Goal: Information Seeking & Learning: Check status

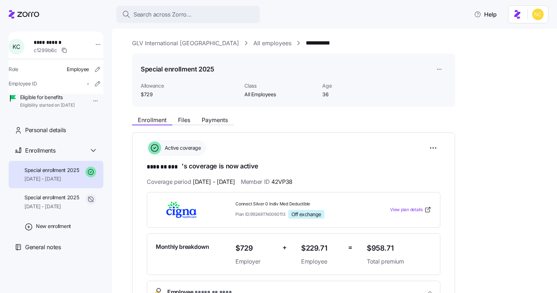
click at [161, 47] on link "GLV International [GEOGRAPHIC_DATA]" at bounding box center [185, 43] width 107 height 9
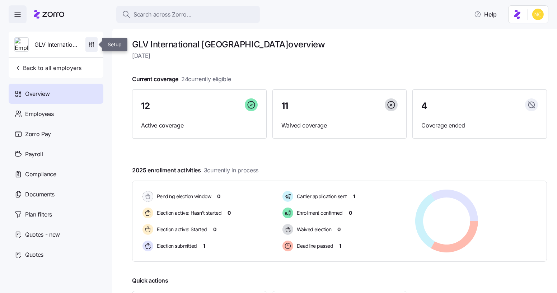
click at [93, 46] on icon "button" at bounding box center [91, 44] width 7 height 7
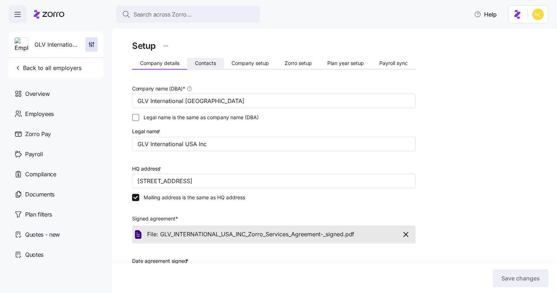
click at [210, 65] on span "Contacts" at bounding box center [205, 63] width 21 height 5
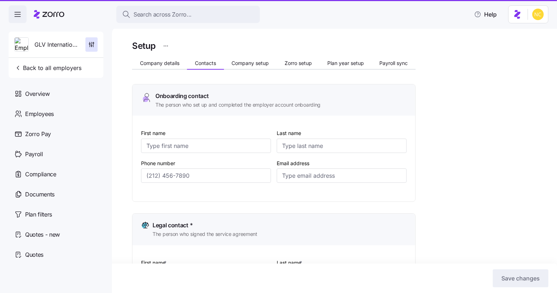
type input "Christopher"
type input "Wright"
type input "Mattw@glv1995.com"
type input "Gilad"
type input "Lev"
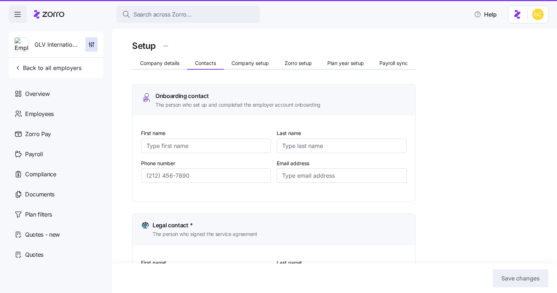
type input "gilad@glv1995.com"
type input "Christopher"
type input "Wright"
type input "Mattw@glv1995.com"
type input "Yogyata"
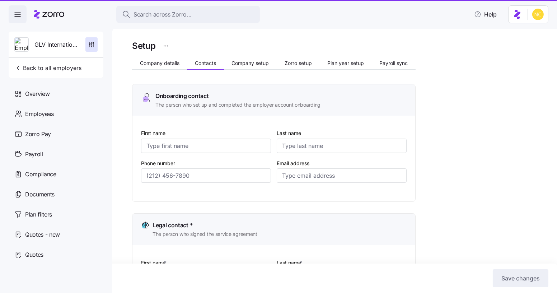
type input "Pahuja"
type input "GLV@myomnifi.com"
type input "(786) 224-7346"
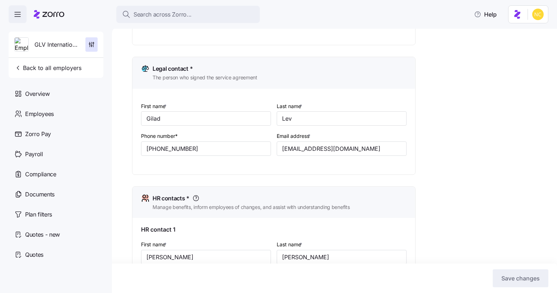
scroll to position [154, 0]
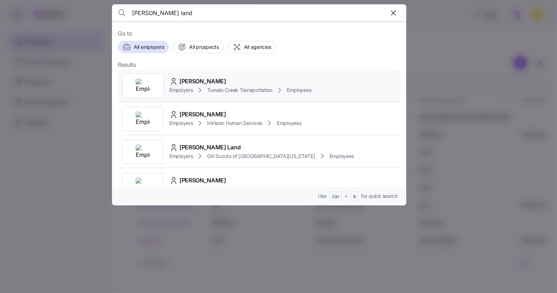
type input "bret land"
click at [214, 80] on span "Bret Landauer" at bounding box center [203, 81] width 47 height 9
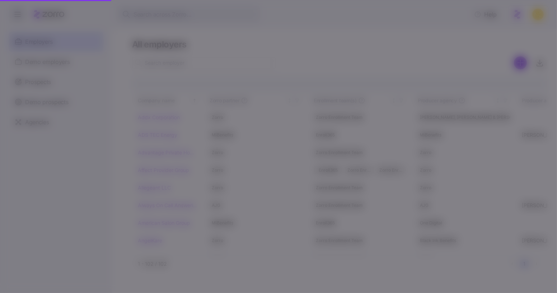
click at [214, 80] on span "Bret Landauer" at bounding box center [203, 81] width 47 height 9
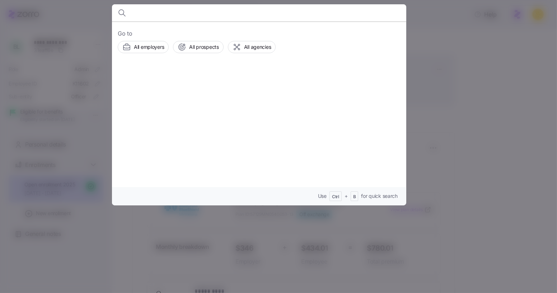
click at [214, 80] on div "Go to All employers All prospects All agencies Use Ctrl + B for quick search" at bounding box center [259, 114] width 295 height 184
click at [177, 14] on input at bounding box center [224, 12] width 184 height 17
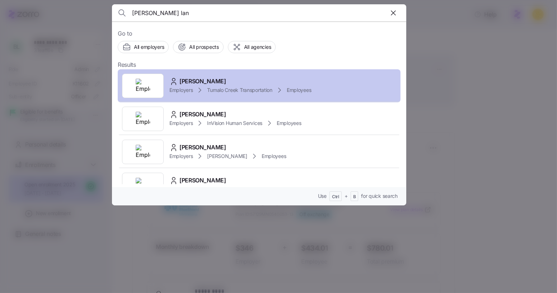
type input "bret lan"
click at [232, 84] on div "Bret Landauer" at bounding box center [241, 81] width 142 height 9
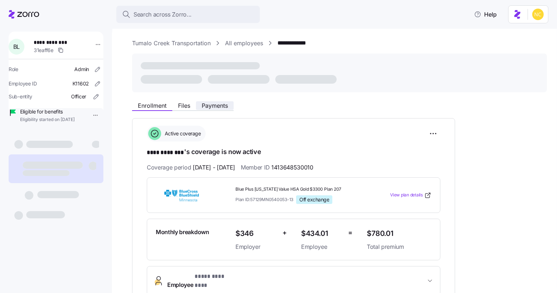
click at [209, 105] on span "Payments" at bounding box center [215, 106] width 26 height 6
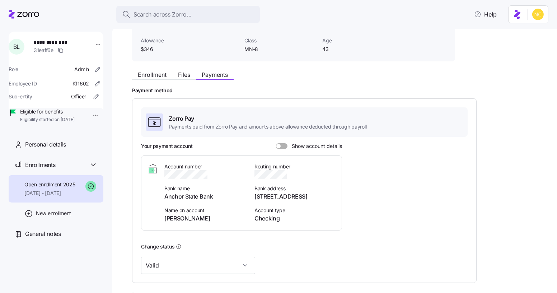
scroll to position [34, 0]
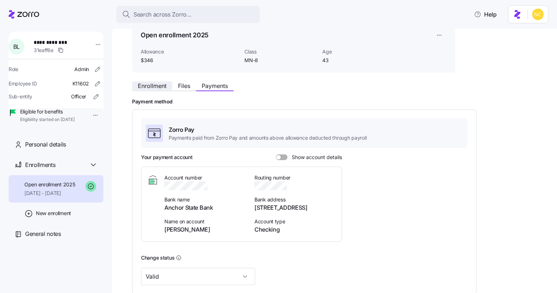
click at [157, 86] on span "Enrollment" at bounding box center [152, 86] width 29 height 6
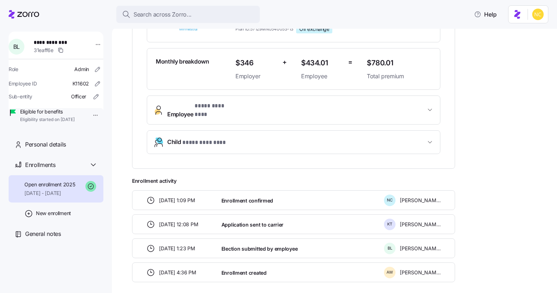
scroll to position [193, 0]
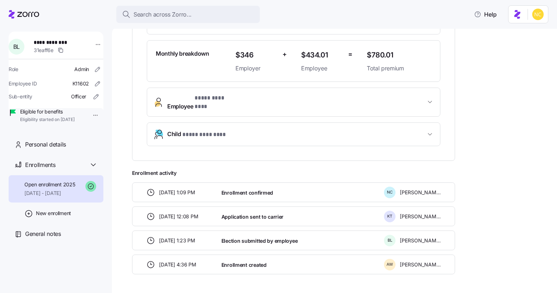
click at [227, 105] on button "Employee * **** ******** *" at bounding box center [293, 102] width 293 height 29
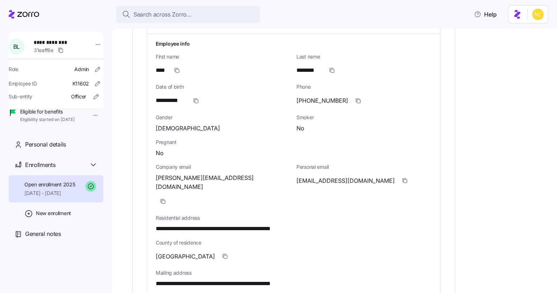
scroll to position [275, 0]
click at [170, 195] on span "button" at bounding box center [163, 202] width 14 height 14
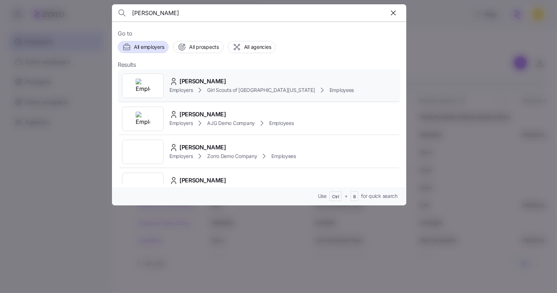
type input "[PERSON_NAME]"
click at [207, 79] on span "[PERSON_NAME]" at bounding box center [203, 81] width 47 height 9
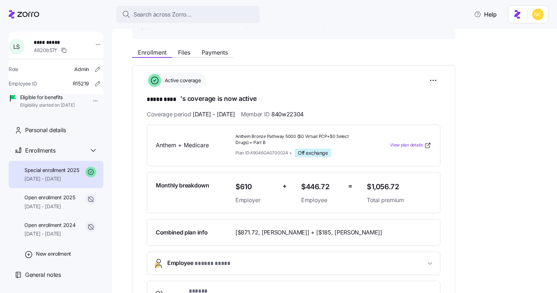
scroll to position [68, 0]
click at [207, 79] on div "Active coverage" at bounding box center [294, 80] width 294 height 16
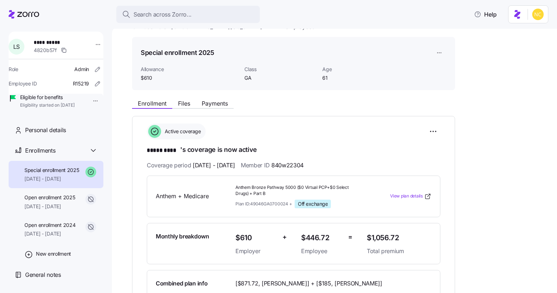
scroll to position [15, 0]
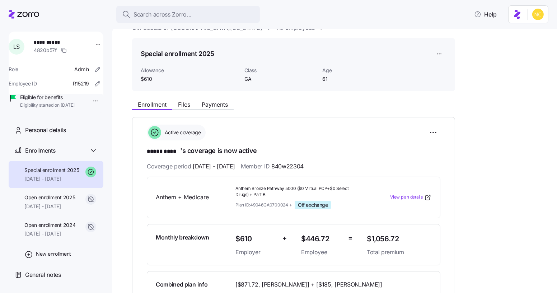
click at [430, 170] on div "Coverage period 09/01/2025 - 12/31/2025 Member ID 840w22304" at bounding box center [294, 166] width 294 height 9
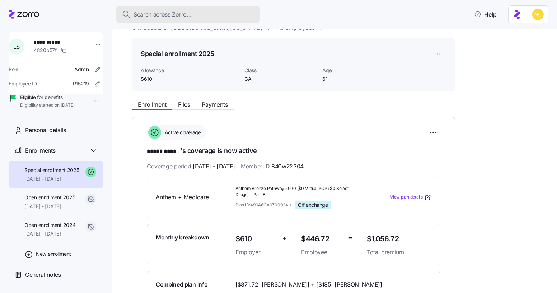
click at [205, 19] on button "Search across Zorro..." at bounding box center [188, 14] width 144 height 17
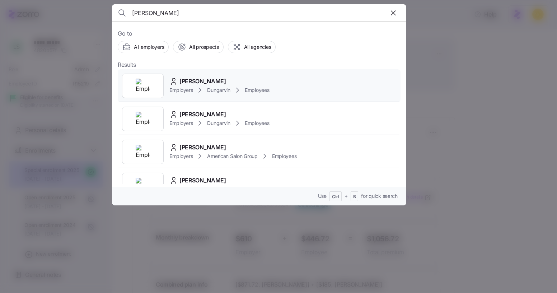
type input "carrie pon"
click at [196, 77] on span "[PERSON_NAME]" at bounding box center [203, 81] width 47 height 9
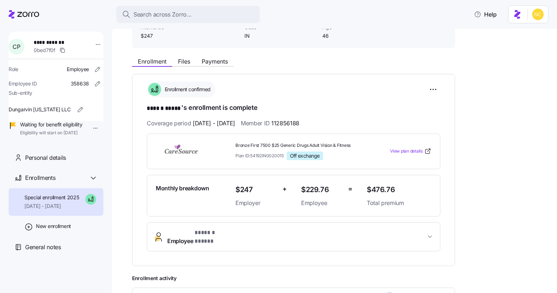
scroll to position [54, 0]
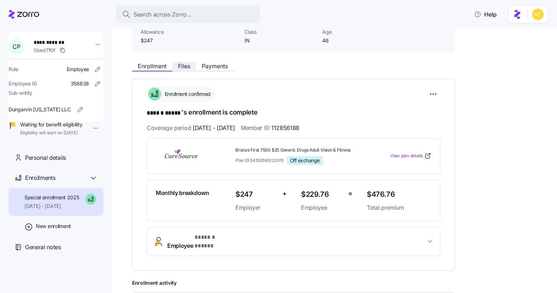
click at [183, 65] on span "Files" at bounding box center [184, 66] width 12 height 6
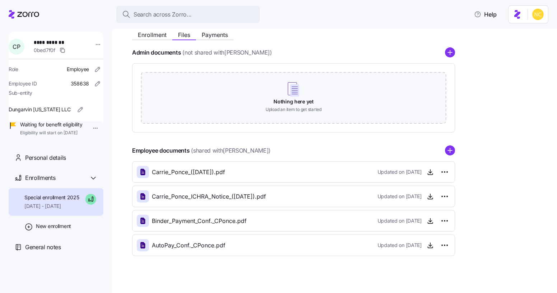
scroll to position [90, 0]
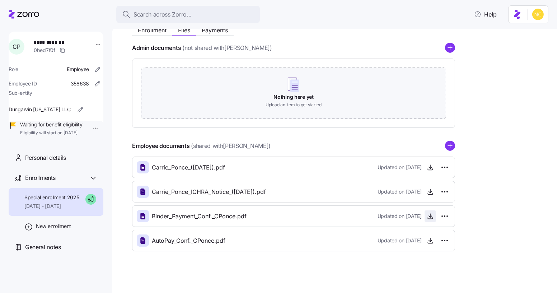
click at [427, 214] on icon "button" at bounding box center [430, 216] width 7 height 7
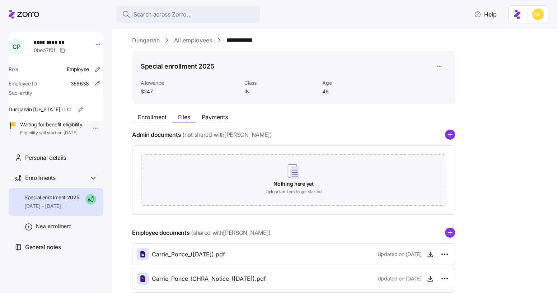
scroll to position [0, 0]
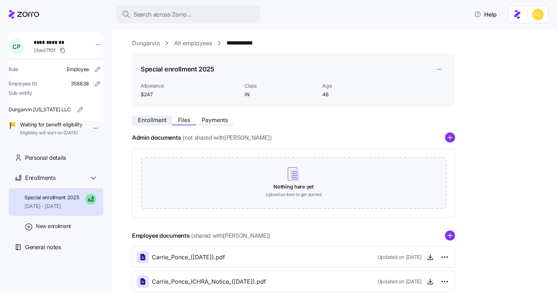
click at [153, 118] on span "Enrollment" at bounding box center [152, 120] width 29 height 6
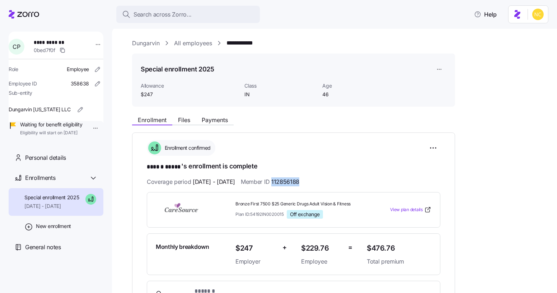
drag, startPoint x: 291, startPoint y: 182, endPoint x: 324, endPoint y: 185, distance: 33.1
click at [324, 185] on div "Coverage period [DATE] - [DATE] Member ID 112856188" at bounding box center [294, 181] width 294 height 9
copy span "112856188"
click at [297, 80] on div "Special enrollment 2025 Allowance $247 Class IN Age 46" at bounding box center [294, 80] width 306 height 36
click at [208, 121] on span "Payments" at bounding box center [215, 120] width 26 height 6
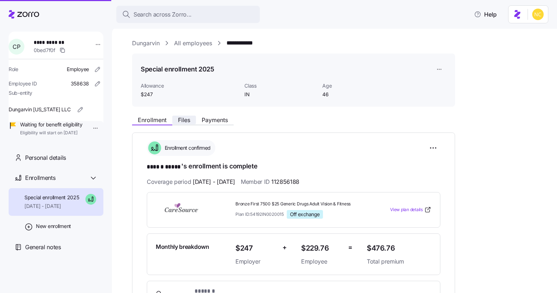
click at [190, 120] on span "Files" at bounding box center [184, 120] width 12 height 6
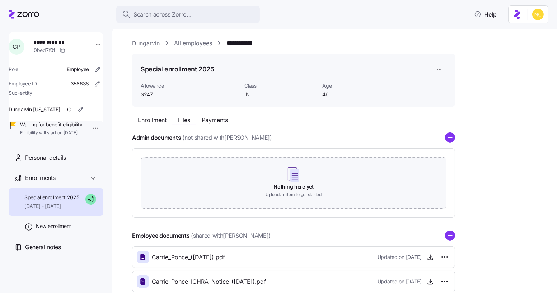
scroll to position [90, 0]
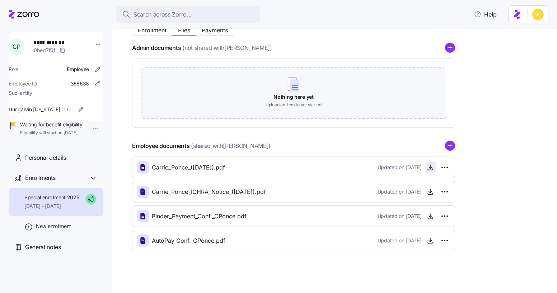
click at [433, 168] on icon "button" at bounding box center [430, 167] width 7 height 7
click at [425, 239] on span "button" at bounding box center [430, 240] width 11 height 11
click at [430, 237] on icon "button" at bounding box center [430, 240] width 7 height 7
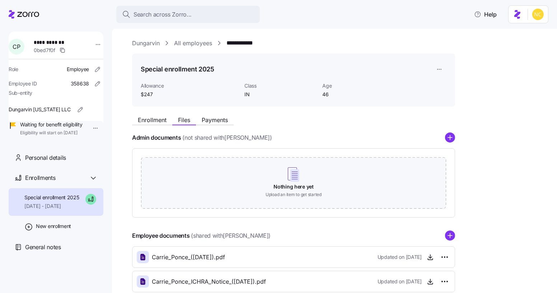
click at [181, 5] on div "Search across Zorro... Help" at bounding box center [278, 14] width 557 height 29
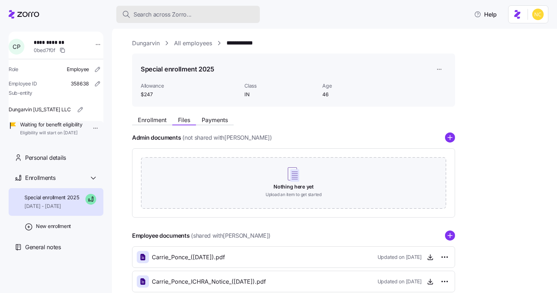
click at [181, 14] on span "Search across Zorro..." at bounding box center [163, 14] width 58 height 9
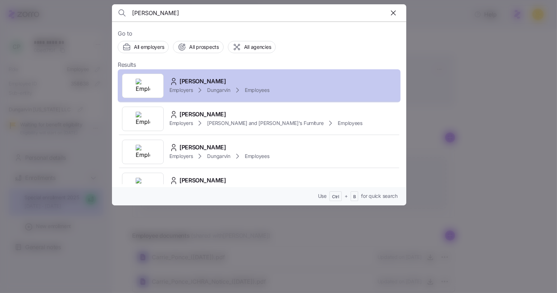
type input "carrie ponce"
click at [188, 74] on div "Carrie Ponce Employers Dungarvin Employees" at bounding box center [259, 85] width 283 height 33
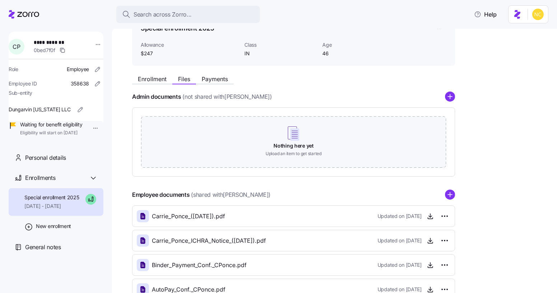
scroll to position [41, 0]
click at [157, 78] on span "Enrollment" at bounding box center [152, 80] width 29 height 6
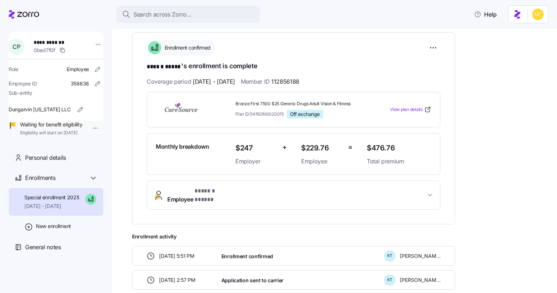
click at [217, 194] on span "* ****** ***** *" at bounding box center [214, 191] width 38 height 9
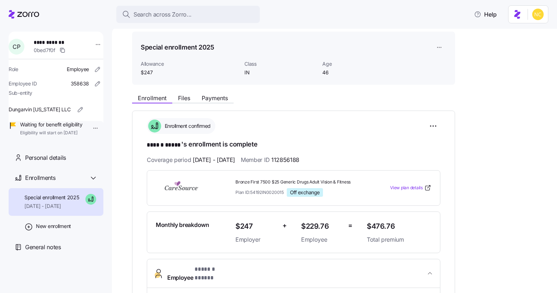
scroll to position [42, 0]
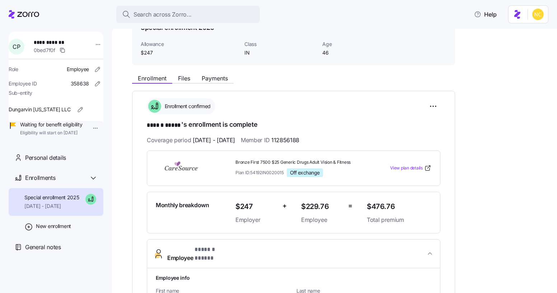
click at [250, 240] on button "Employee * ****** ***** *" at bounding box center [293, 254] width 293 height 29
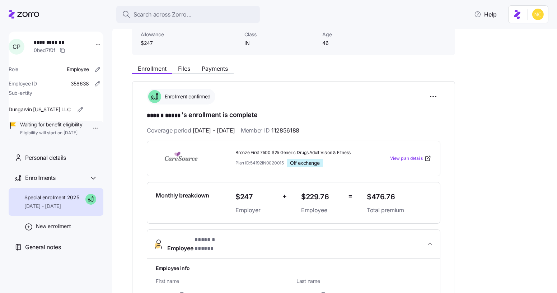
scroll to position [51, 0]
drag, startPoint x: 322, startPoint y: 128, endPoint x: 290, endPoint y: 129, distance: 31.6
click at [290, 129] on div "Coverage period [DATE] - [DATE] Member ID 112856188" at bounding box center [294, 130] width 294 height 9
copy span "112856188"
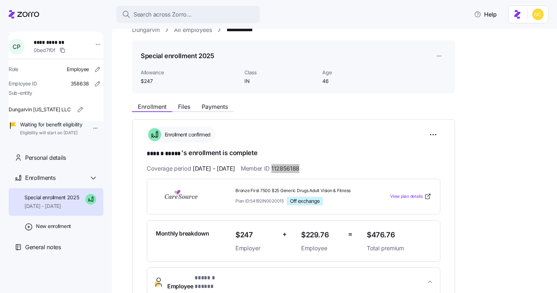
scroll to position [0, 0]
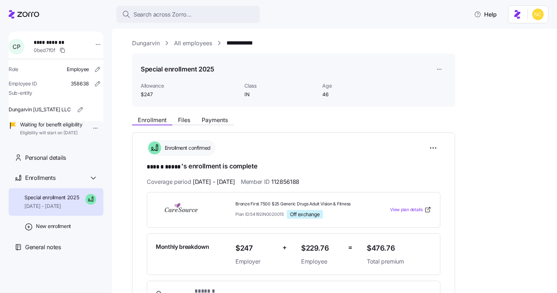
drag, startPoint x: 291, startPoint y: 177, endPoint x: 316, endPoint y: 179, distance: 24.8
click at [300, 179] on span "112856188" at bounding box center [286, 181] width 28 height 9
drag, startPoint x: 316, startPoint y: 179, endPoint x: 290, endPoint y: 181, distance: 26.3
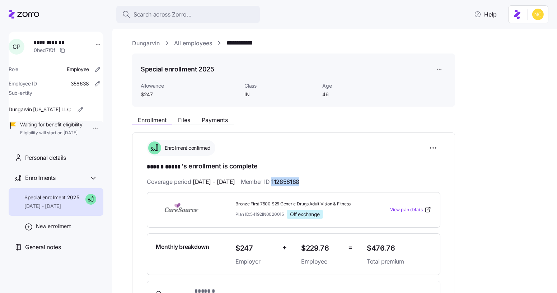
click at [290, 181] on span "112856188" at bounding box center [286, 181] width 28 height 9
copy span "112856188"
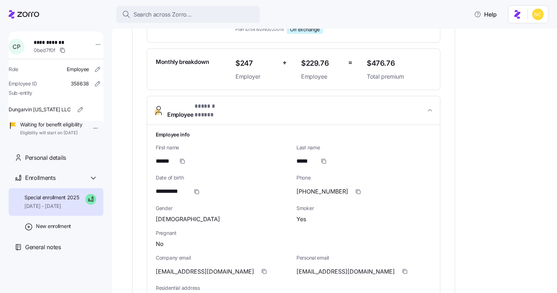
scroll to position [185, 0]
click at [195, 189] on icon "button" at bounding box center [197, 192] width 6 height 6
